Goal: Task Accomplishment & Management: Complete application form

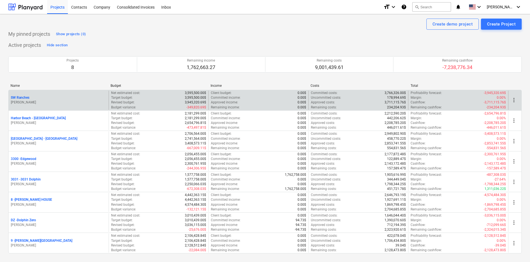
click at [26, 95] on div "SW Ranches [PERSON_NAME]" at bounding box center [59, 100] width 100 height 19
click at [24, 98] on p "SW Ranches" at bounding box center [20, 97] width 19 height 5
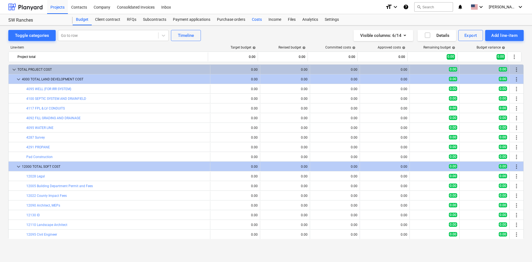
drag, startPoint x: 260, startPoint y: 17, endPoint x: 264, endPoint y: 17, distance: 3.4
click at [260, 17] on div "Costs" at bounding box center [256, 19] width 17 height 11
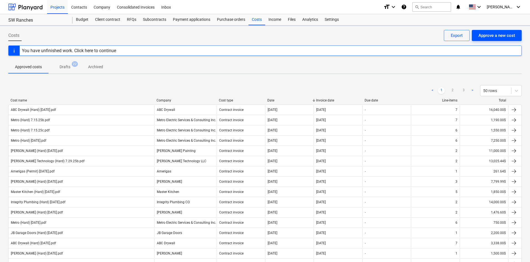
click at [490, 37] on div "Approve a new cost" at bounding box center [496, 35] width 37 height 7
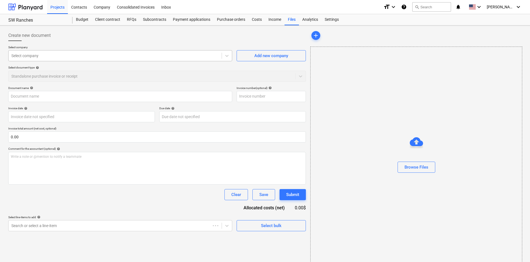
click at [56, 56] on div at bounding box center [114, 56] width 207 height 6
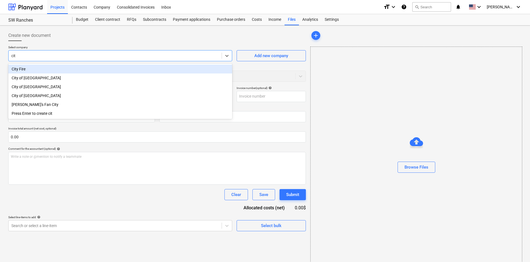
type input "city"
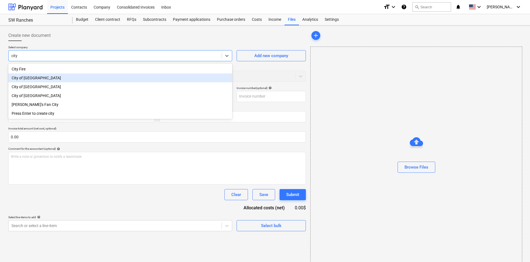
click at [73, 79] on div "City of [GEOGRAPHIC_DATA]" at bounding box center [120, 77] width 224 height 9
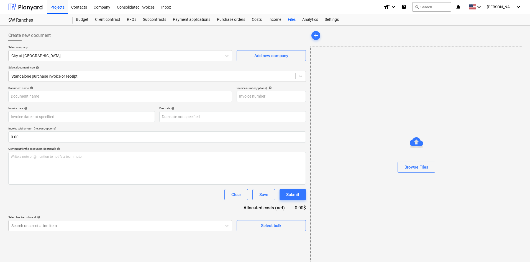
click at [417, 161] on div at bounding box center [415, 157] width 211 height 9
click at [414, 169] on div "Browse Files" at bounding box center [416, 166] width 24 height 7
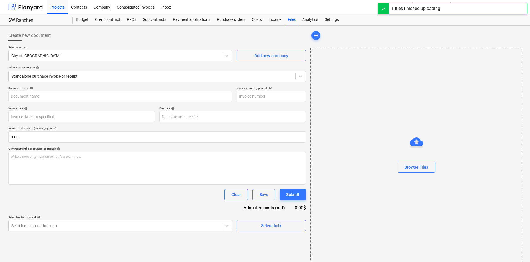
type input "City of [GEOGRAPHIC_DATA] (Indirect) [DATE].pdf"
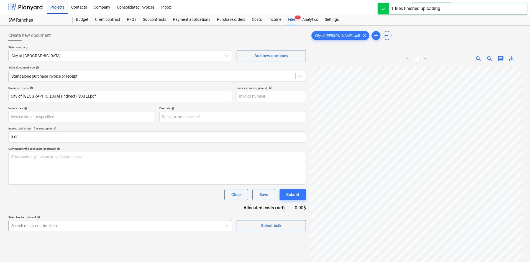
scroll to position [56, 0]
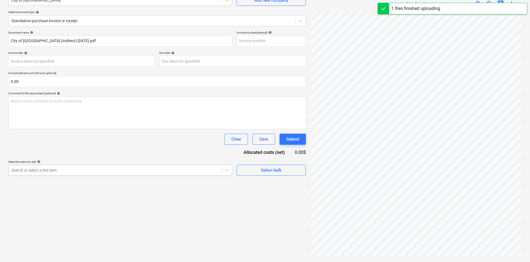
click at [133, 206] on body "Projects Contacts Company Consolidated Invoices Inbox format_size keyboard_arro…" at bounding box center [265, 76] width 530 height 262
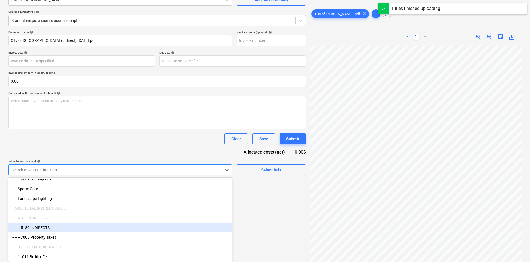
click at [71, 226] on div "-- -- -- 5180 INDIRECTS" at bounding box center [120, 227] width 224 height 9
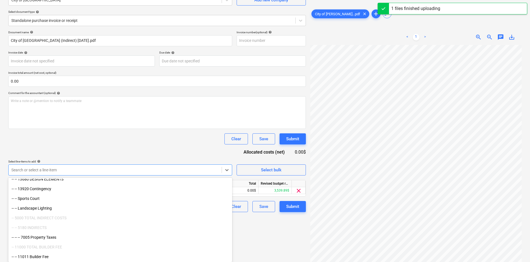
scroll to position [663, 0]
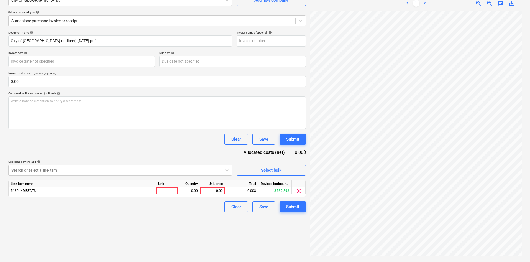
click at [166, 135] on div "Clear Save Submit" at bounding box center [156, 138] width 297 height 11
click at [209, 191] on div "0.00" at bounding box center [212, 190] width 20 height 7
type input "386.21"
click at [181, 153] on div "Document name help City of [GEOGRAPHIC_DATA] (Indirect) [DATE].pdf Invoice numb…" at bounding box center [156, 121] width 297 height 181
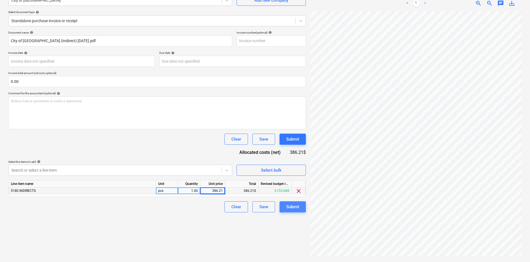
click at [291, 207] on div "Submit" at bounding box center [292, 206] width 13 height 7
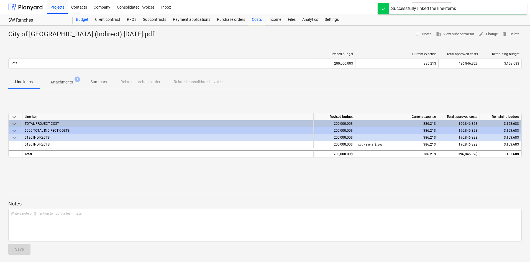
click at [86, 20] on div "Budget" at bounding box center [82, 19] width 19 height 11
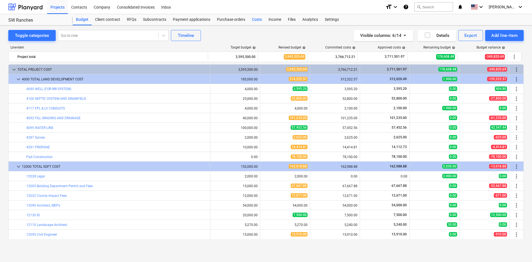
click at [251, 20] on div "Costs" at bounding box center [256, 19] width 17 height 11
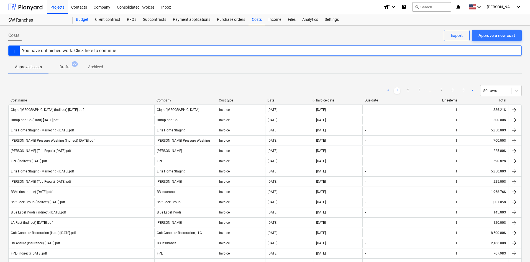
click at [81, 20] on div "Budget" at bounding box center [82, 19] width 19 height 11
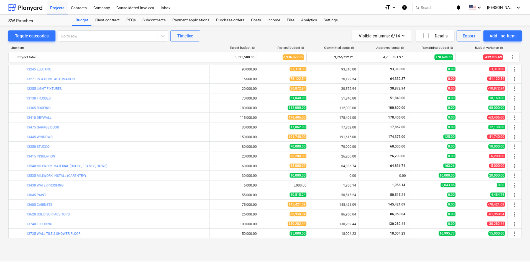
scroll to position [552, 0]
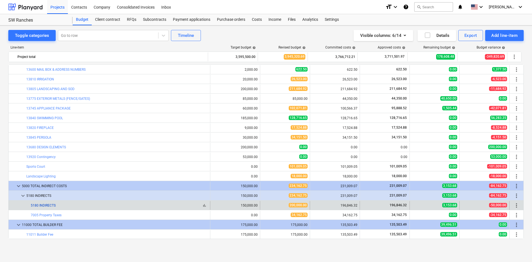
click at [54, 204] on link "5180 INDIRECTS" at bounding box center [43, 205] width 25 height 4
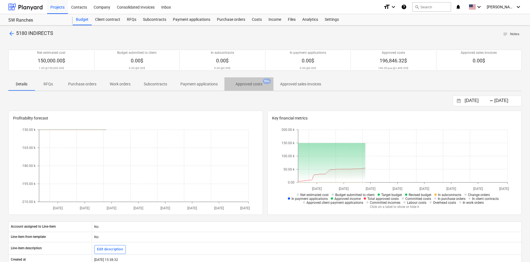
click at [253, 87] on span "Approved costs 99+" at bounding box center [248, 84] width 49 height 10
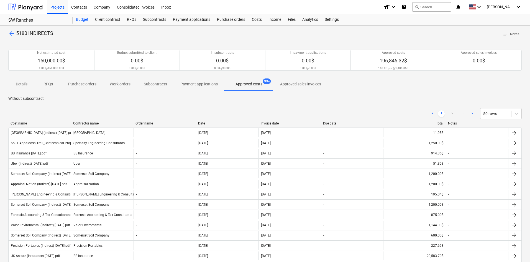
click at [183, 112] on div "< 1 2 3 > 50 rows" at bounding box center [264, 113] width 513 height 11
click at [183, 106] on div "< 1 2 3 > 50 rows" at bounding box center [264, 114] width 513 height 16
click at [255, 19] on div "Costs" at bounding box center [256, 19] width 17 height 11
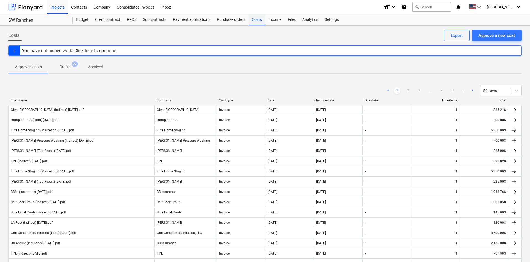
click at [248, 20] on div "Costs" at bounding box center [256, 19] width 17 height 11
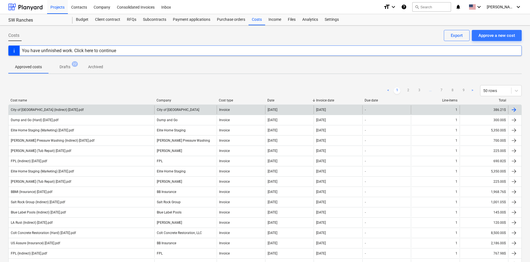
click at [108, 109] on div "City of [GEOGRAPHIC_DATA] (Indirect) [DATE].pdf" at bounding box center [82, 109] width 146 height 9
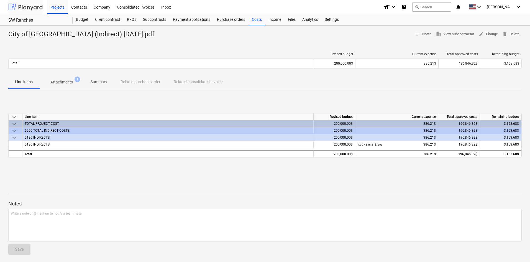
click at [29, 8] on div at bounding box center [25, 7] width 34 height 14
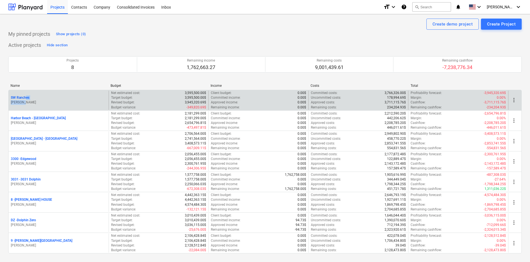
click at [27, 100] on div "SW Ranches [PERSON_NAME]" at bounding box center [59, 99] width 96 height 9
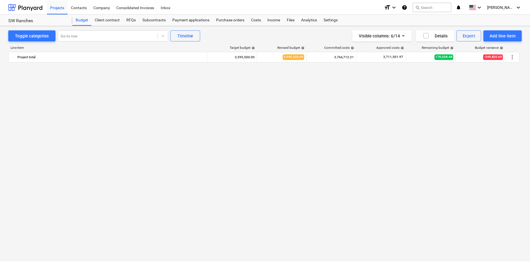
scroll to position [552, 0]
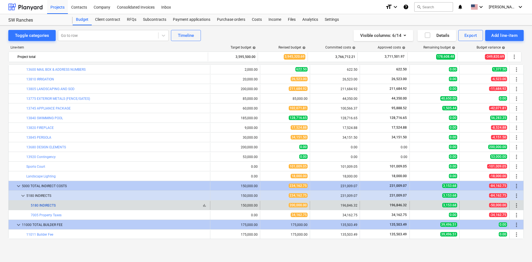
click at [52, 205] on link "5180 INDIRECTS" at bounding box center [43, 205] width 25 height 4
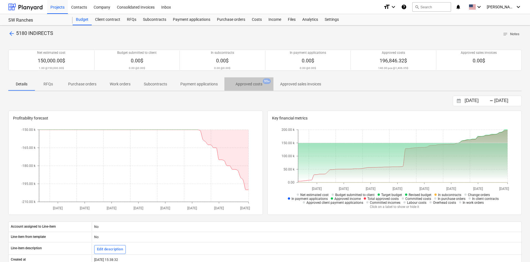
click at [251, 88] on span "Approved costs 99+" at bounding box center [248, 84] width 49 height 10
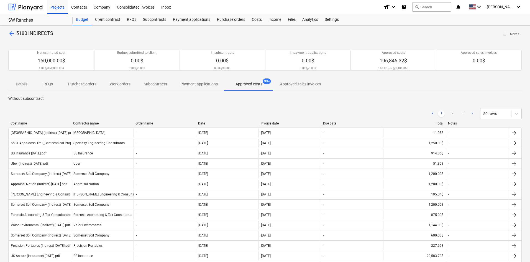
click at [267, 123] on div "Invoice date" at bounding box center [290, 123] width 58 height 4
click at [270, 123] on div "Invoice date" at bounding box center [290, 123] width 58 height 4
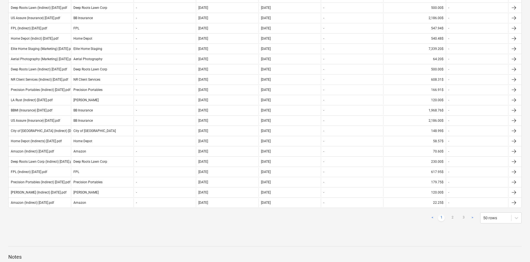
scroll to position [2, 0]
